Goal: Obtain resource: Download file/media

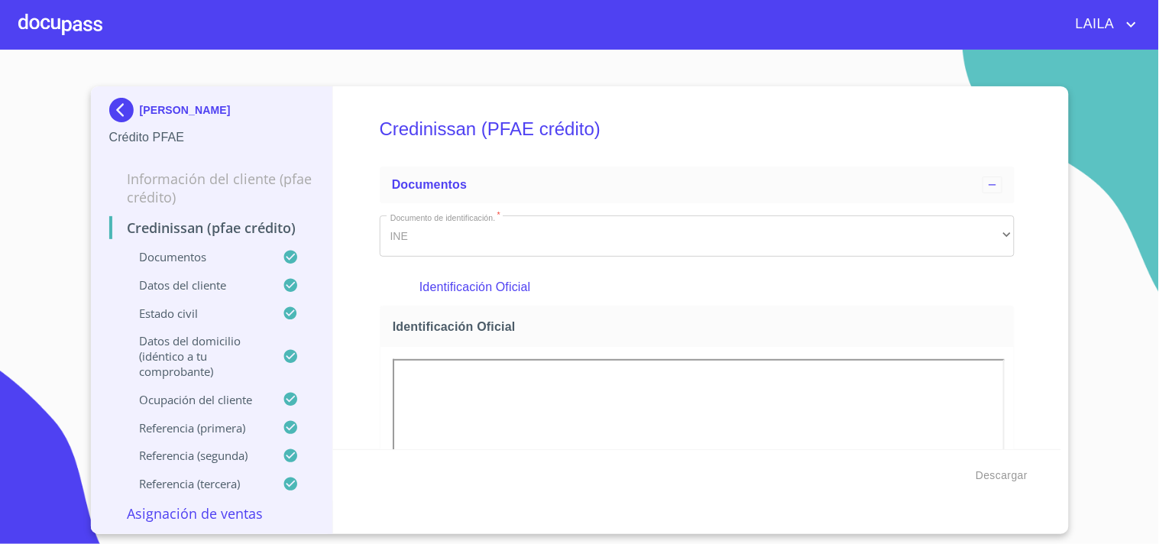
click at [118, 108] on img at bounding box center [124, 110] width 31 height 24
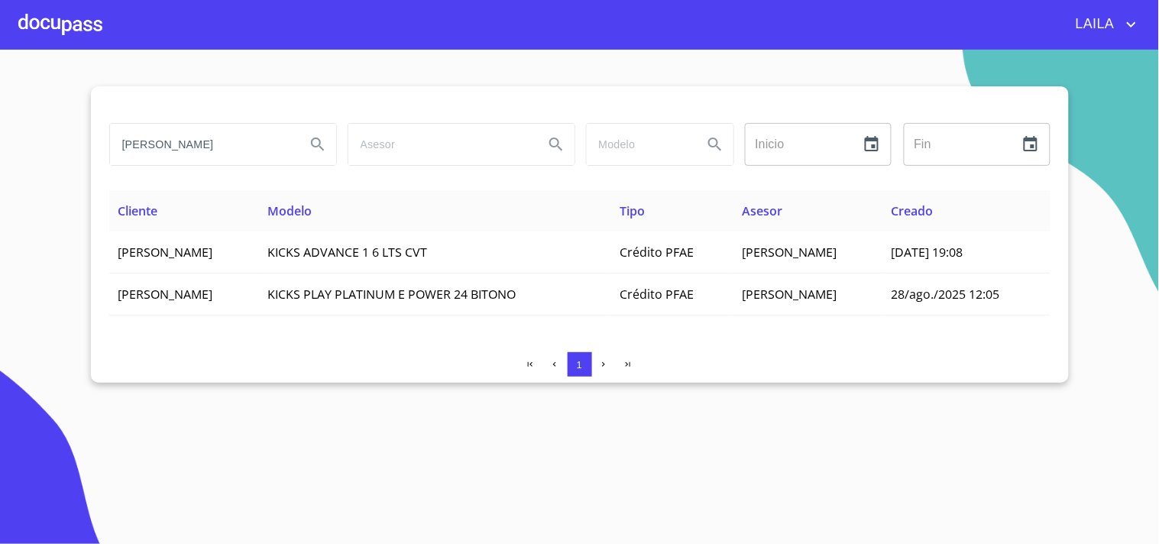
click at [228, 143] on input "[PERSON_NAME]" at bounding box center [201, 144] width 183 height 41
type input "[PERSON_NAME]"
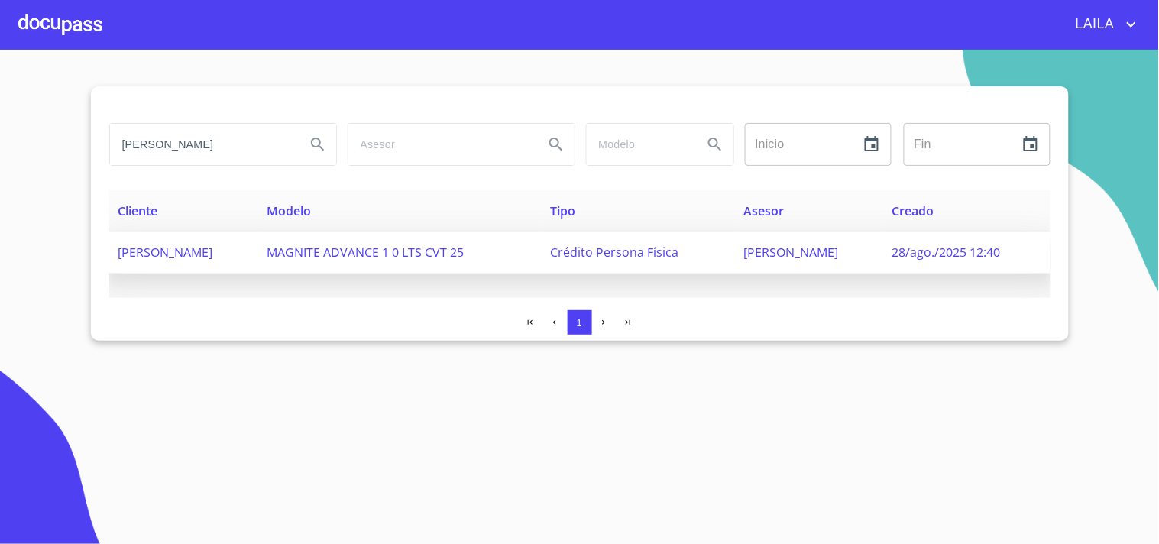
click at [193, 254] on span "[PERSON_NAME]" at bounding box center [165, 252] width 95 height 17
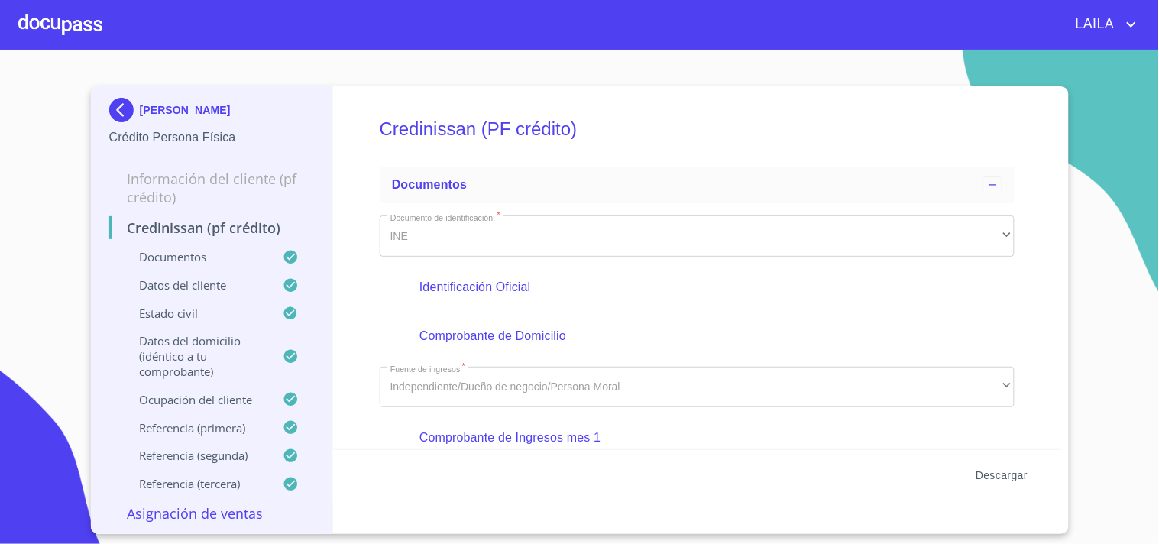
click at [994, 480] on span "Descargar" at bounding box center [1002, 475] width 52 height 19
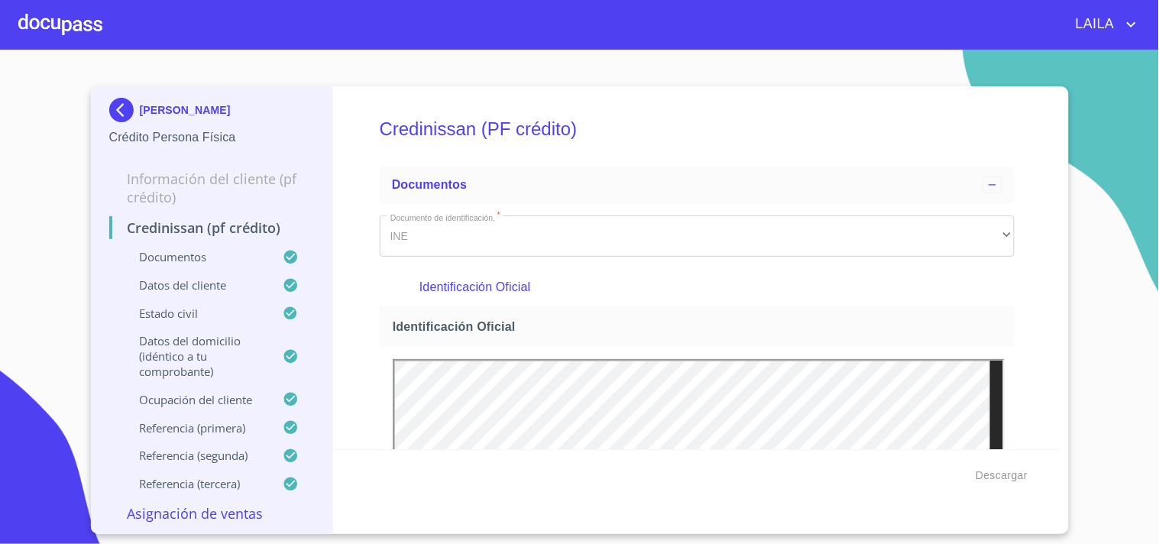
click at [119, 110] on img at bounding box center [124, 110] width 31 height 24
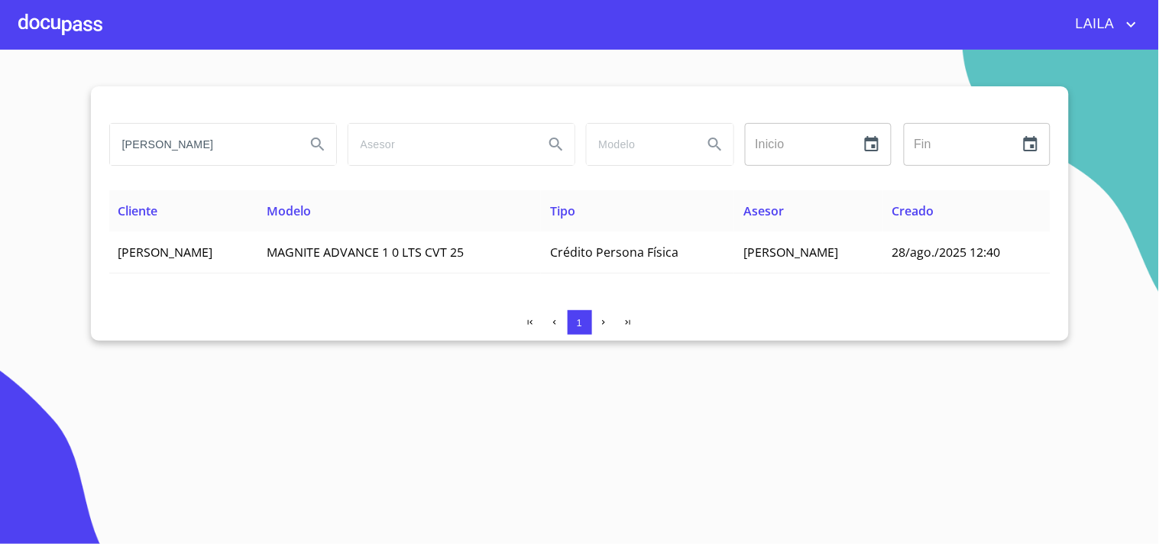
click at [261, 154] on input "[PERSON_NAME]" at bounding box center [201, 144] width 183 height 41
type input "ildeth"
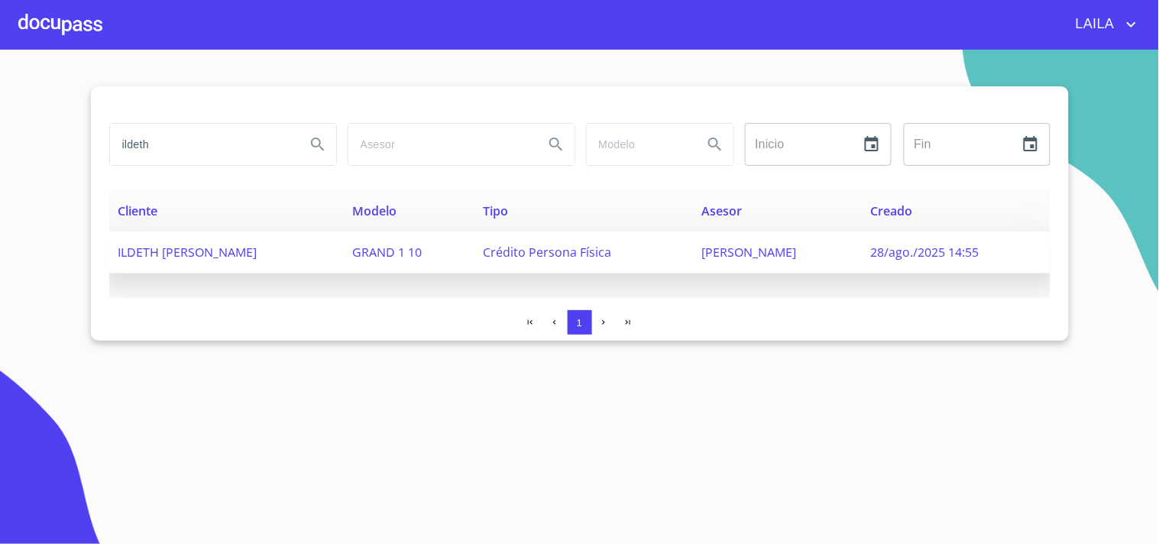
click at [252, 251] on span "ILDETH [PERSON_NAME]" at bounding box center [187, 252] width 139 height 17
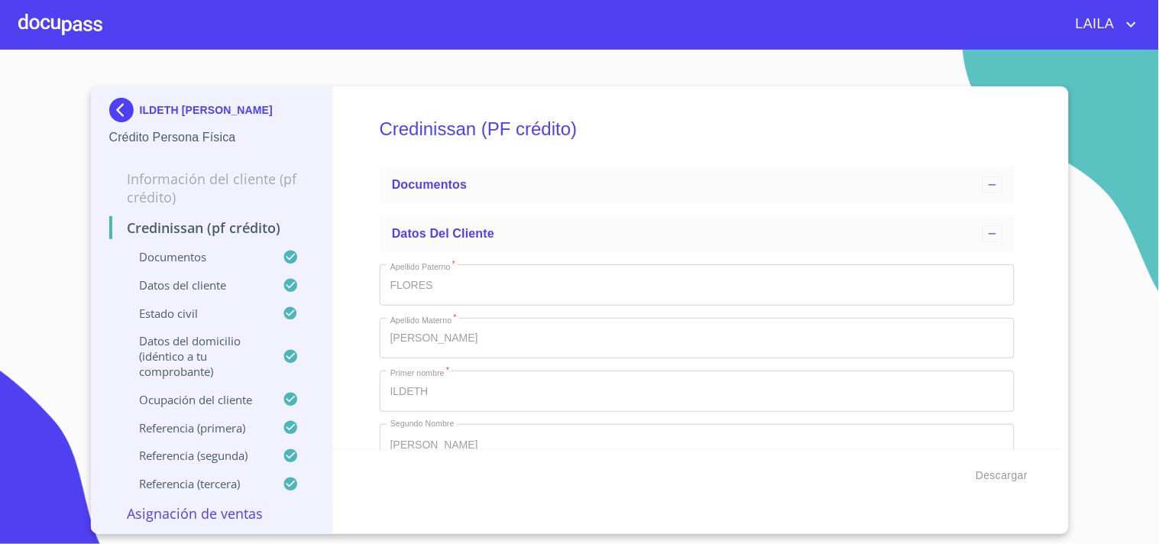
type input "11 de [DATE]. de 2012"
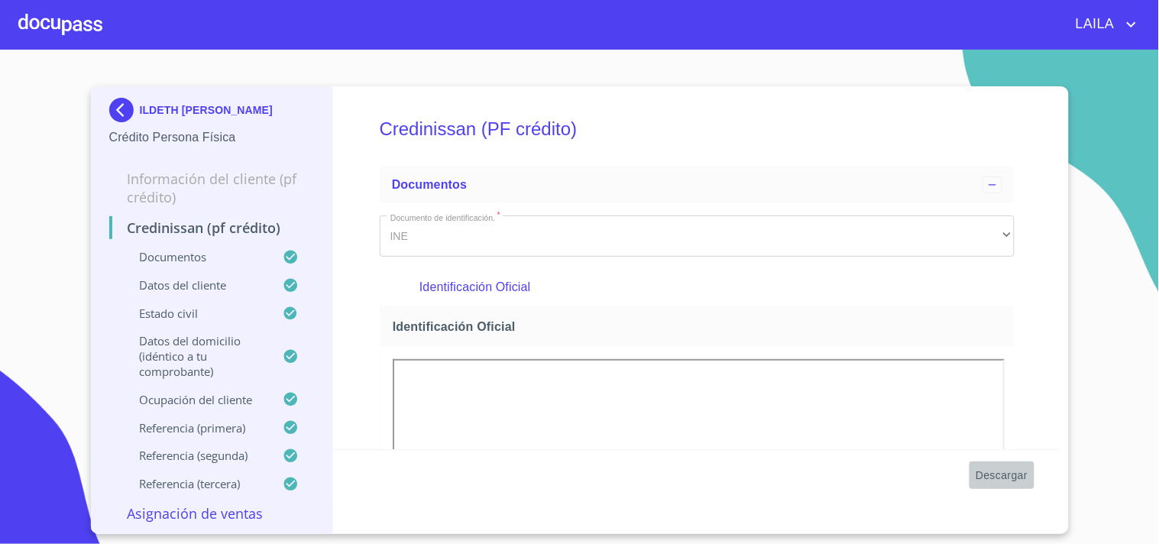
click at [1013, 482] on span "Descargar" at bounding box center [1002, 475] width 52 height 19
click at [115, 102] on img at bounding box center [124, 110] width 31 height 24
